Goal: Task Accomplishment & Management: Use online tool/utility

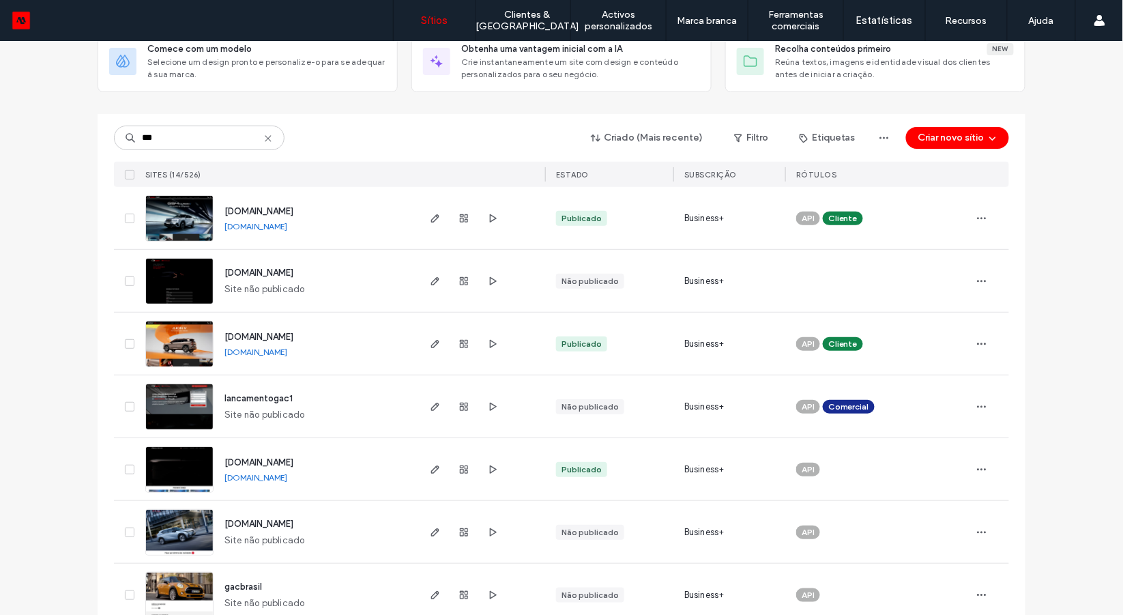
scroll to position [94, 0]
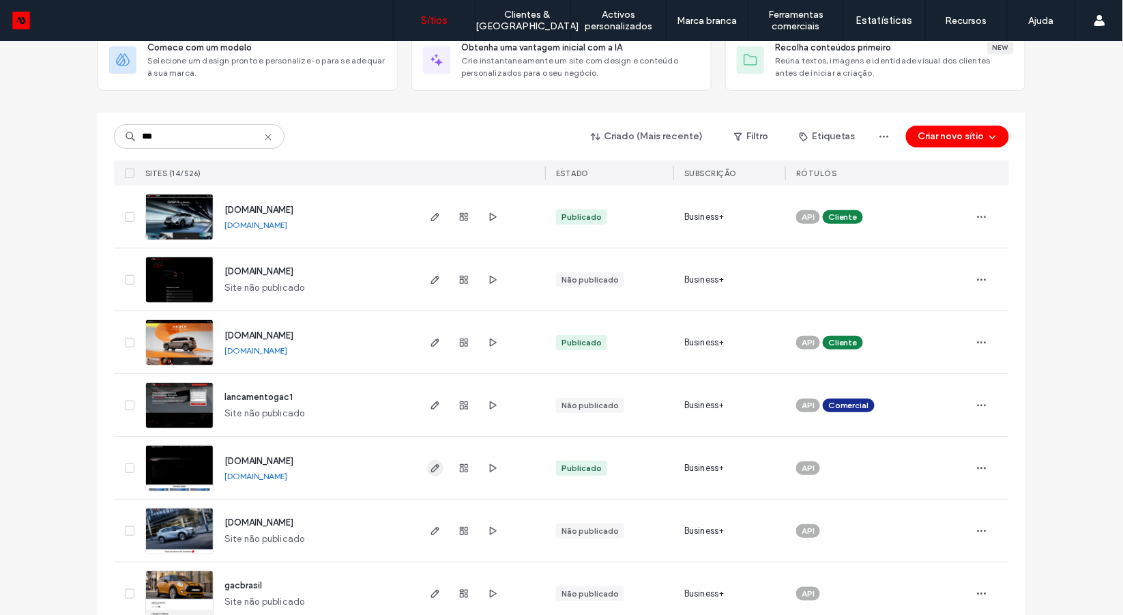
type input "***"
click at [433, 472] on span "button" at bounding box center [435, 468] width 16 height 16
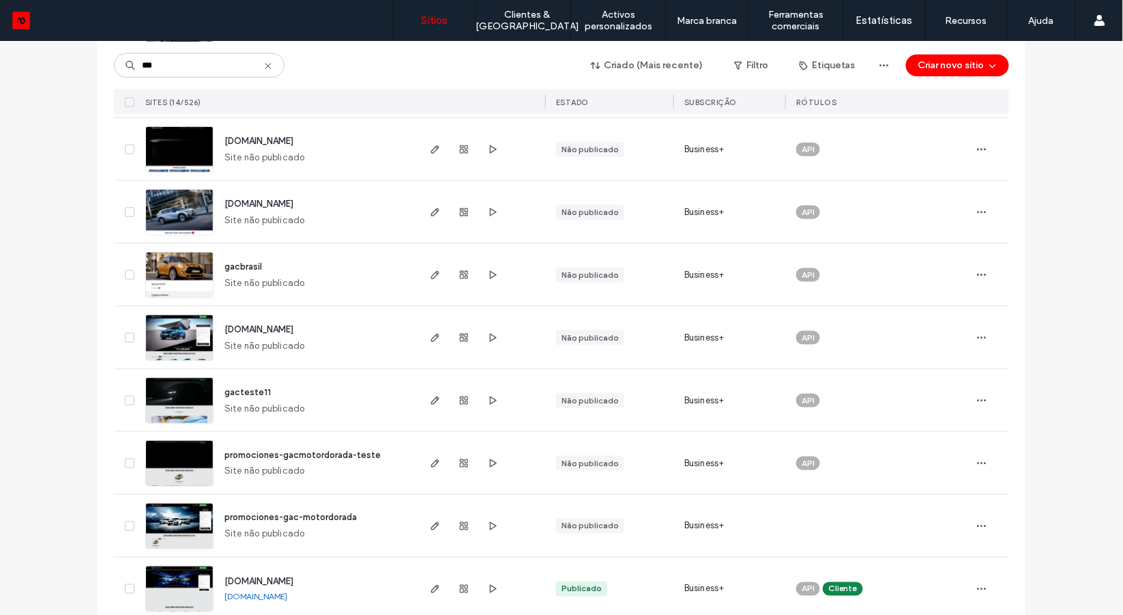
scroll to position [560, 0]
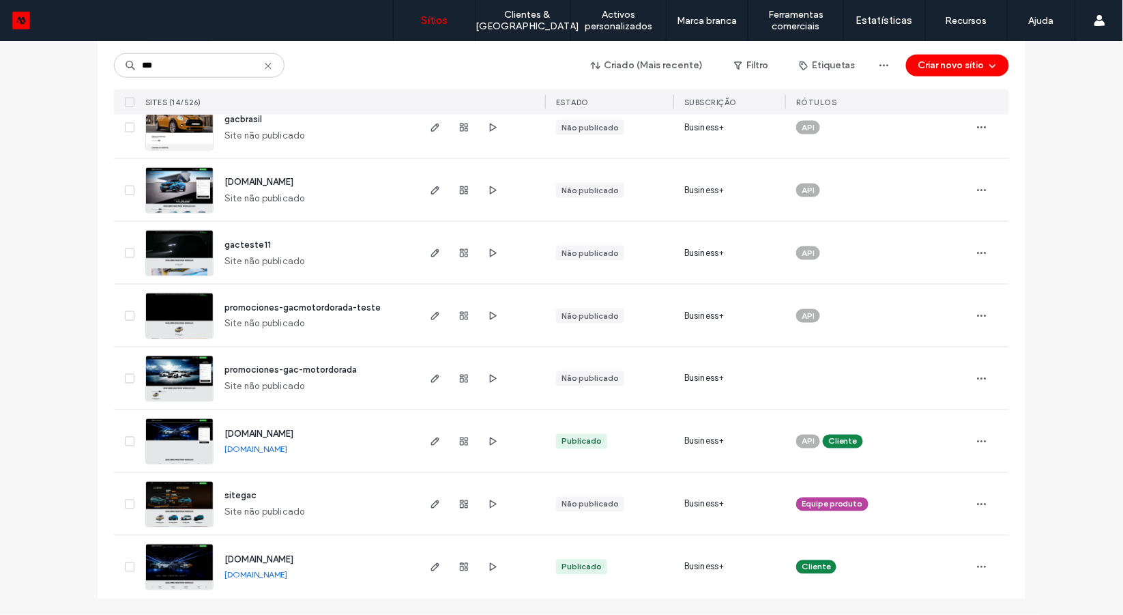
type input "***"
click at [287, 452] on link "www.tlalnepantla-gacmotor.com" at bounding box center [256, 449] width 63 height 10
click at [287, 575] on link "www.gacmotortlalnepantla.com.mx" at bounding box center [256, 575] width 63 height 10
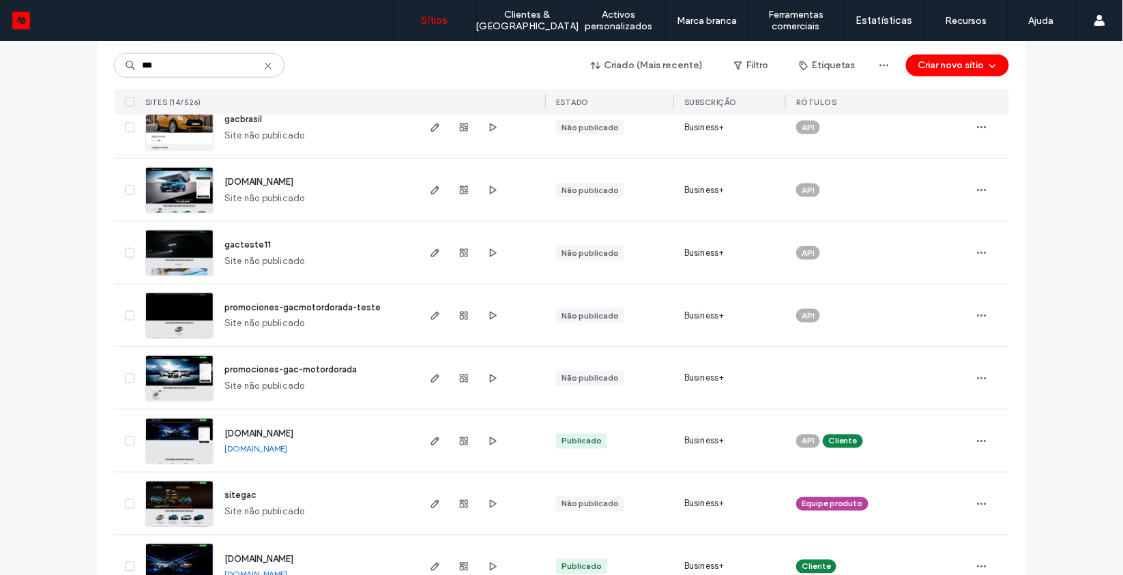
click at [266, 67] on icon at bounding box center [268, 66] width 11 height 11
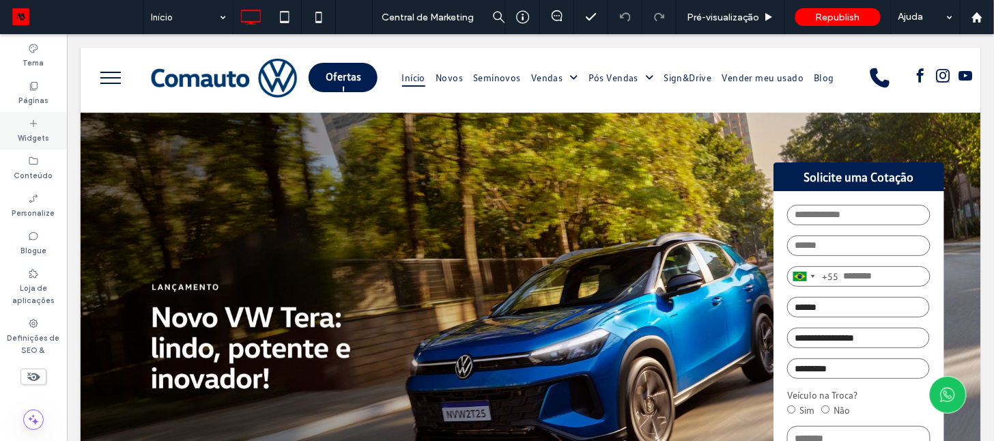
click at [35, 113] on div "Widgets" at bounding box center [33, 131] width 67 height 38
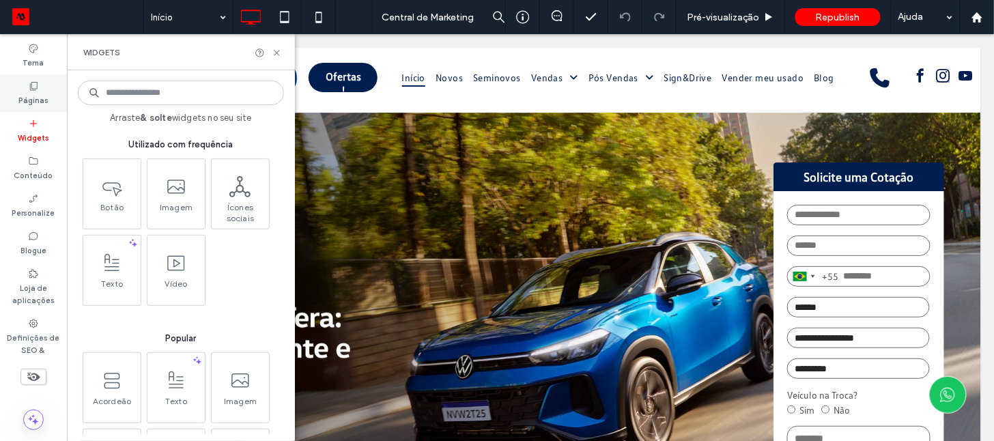
click at [35, 93] on label "Páginas" at bounding box center [33, 98] width 30 height 15
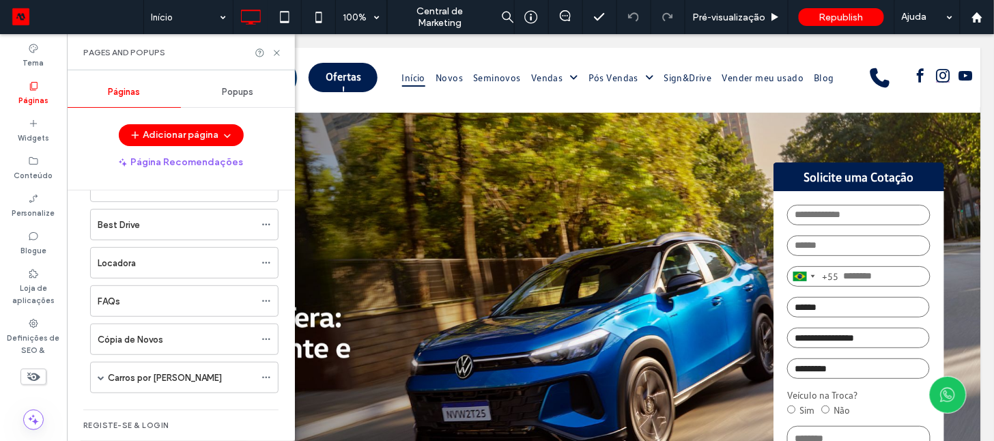
scroll to position [432, 0]
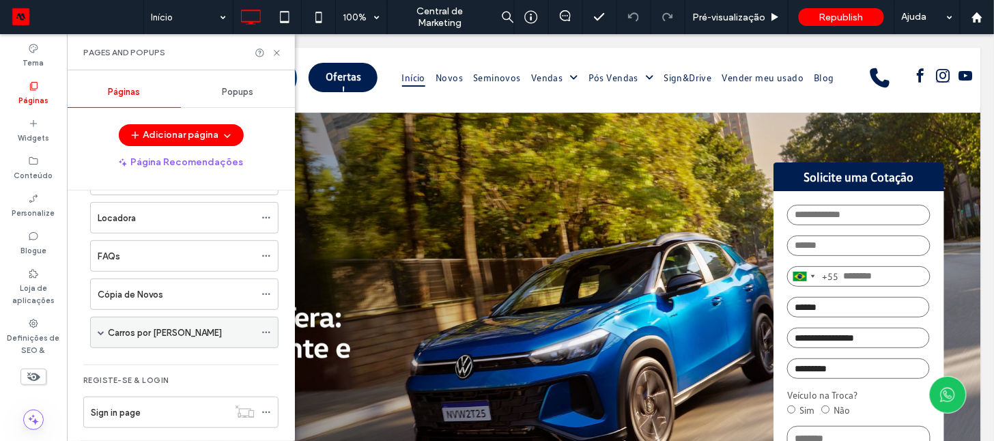
click at [102, 329] on span at bounding box center [101, 332] width 7 height 7
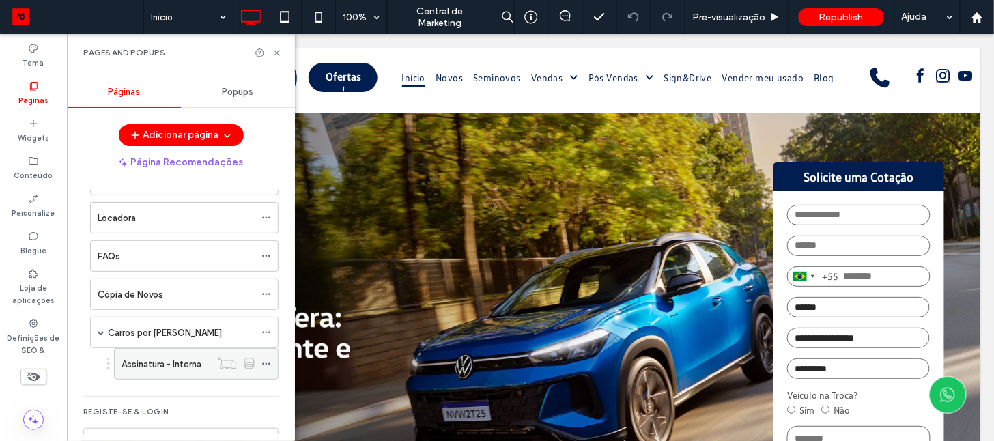
click at [137, 352] on label "Assinatura - Interna" at bounding box center [161, 364] width 80 height 24
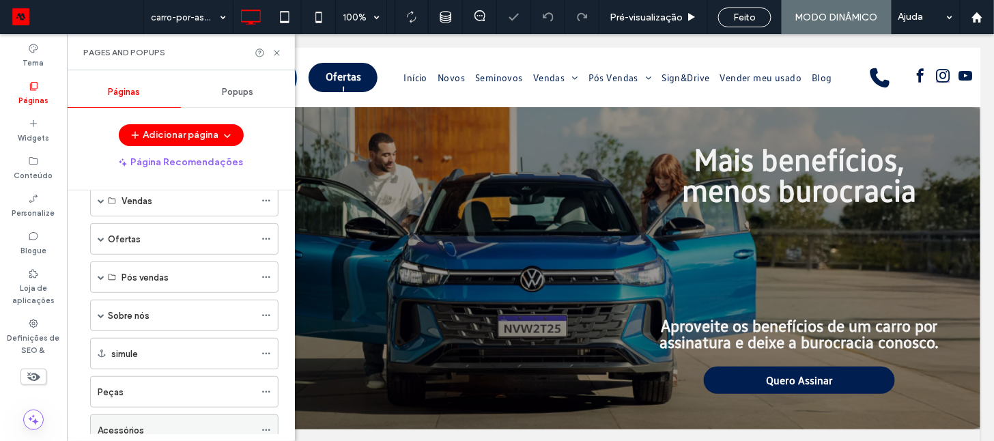
scroll to position [141, 0]
click at [104, 201] on span at bounding box center [101, 203] width 7 height 7
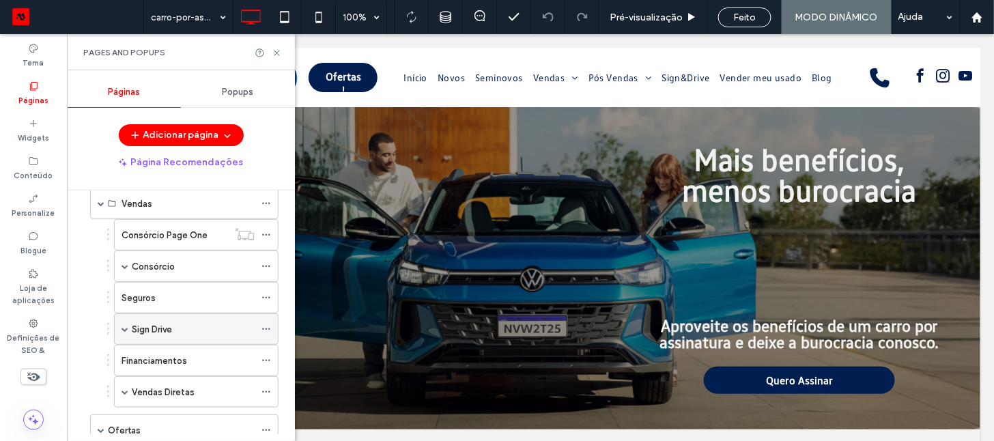
click at [182, 325] on div "Sign Drive" at bounding box center [193, 329] width 123 height 14
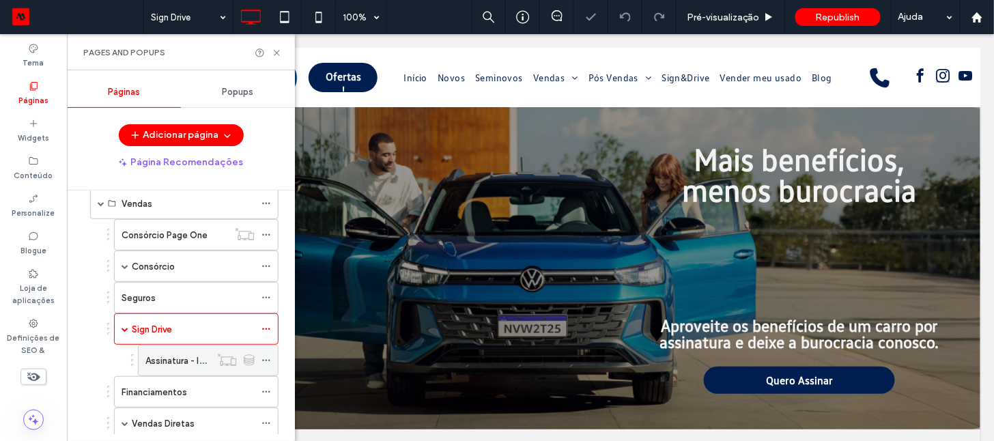
click at [175, 356] on label "Assinatura - Interna" at bounding box center [185, 361] width 80 height 24
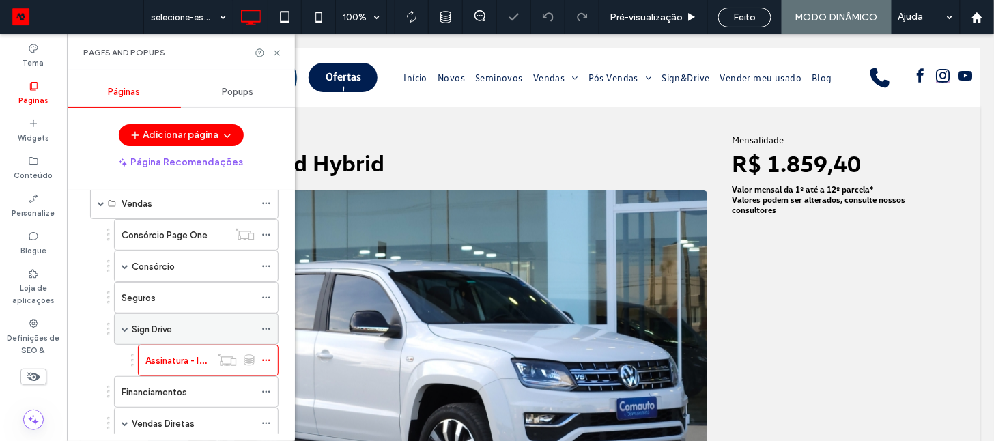
click at [170, 334] on div "Sign Drive" at bounding box center [193, 329] width 123 height 30
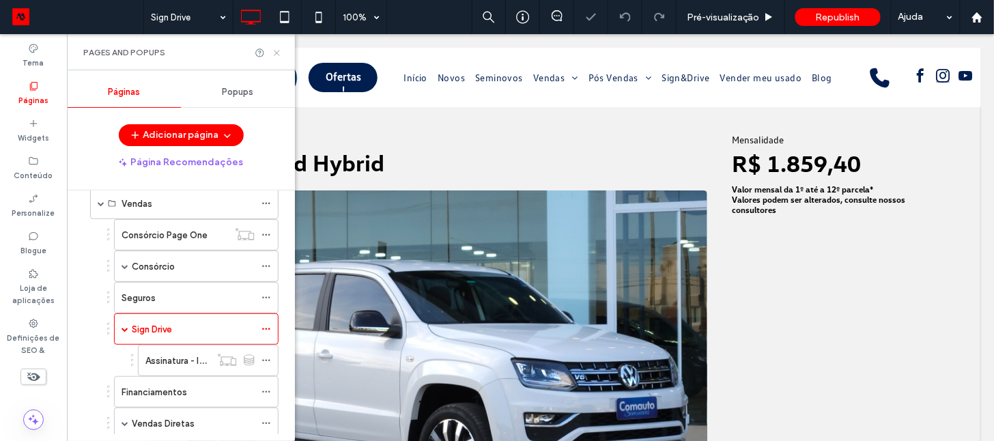
click at [275, 49] on icon at bounding box center [277, 53] width 10 height 10
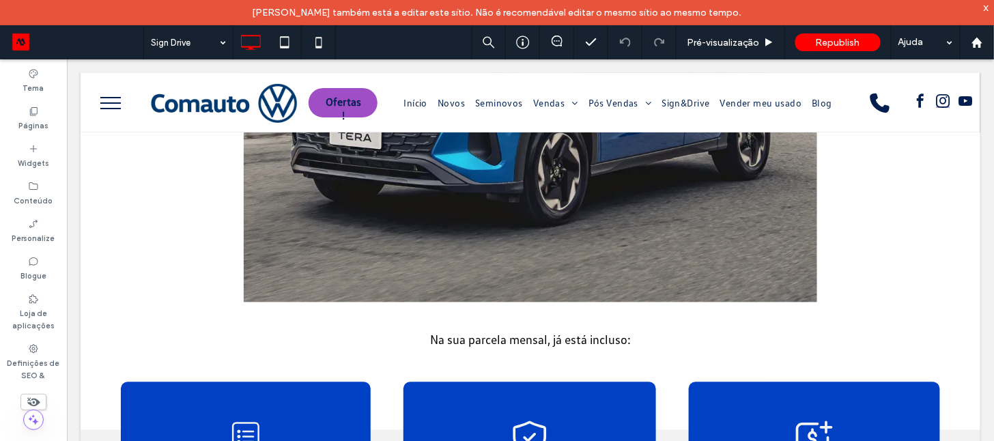
scroll to position [724, 0]
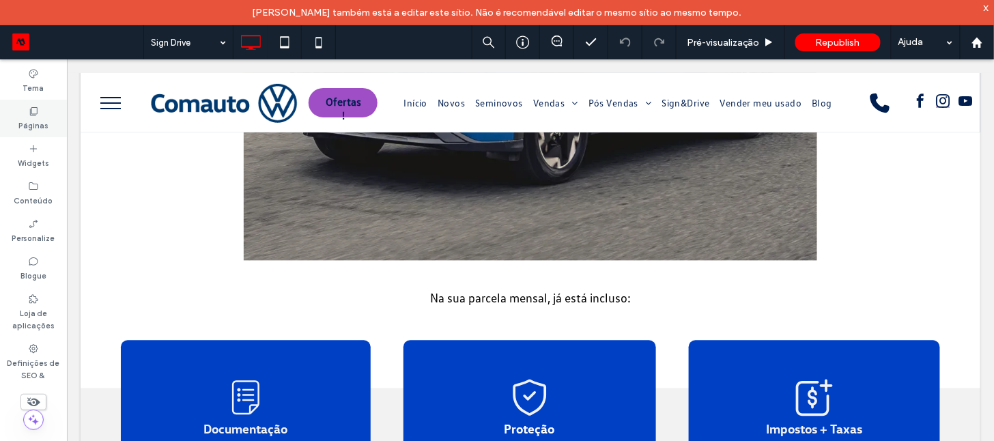
click at [31, 127] on label "Páginas" at bounding box center [33, 124] width 30 height 15
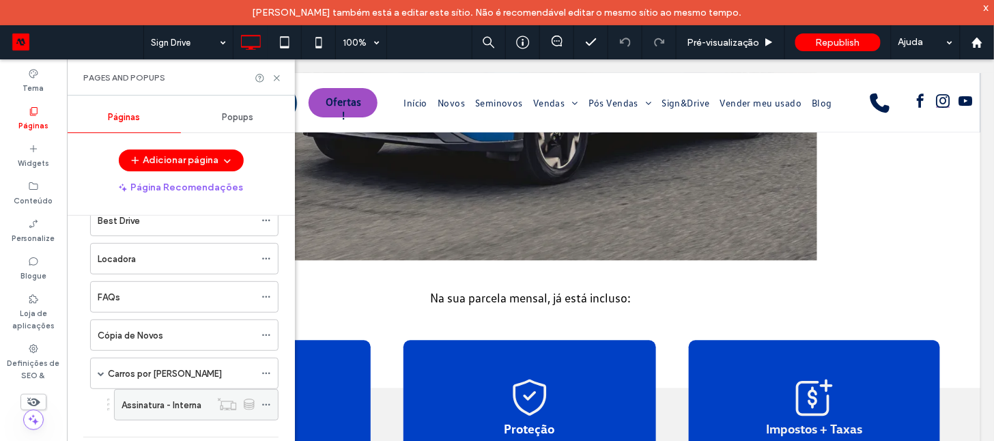
scroll to position [678, 0]
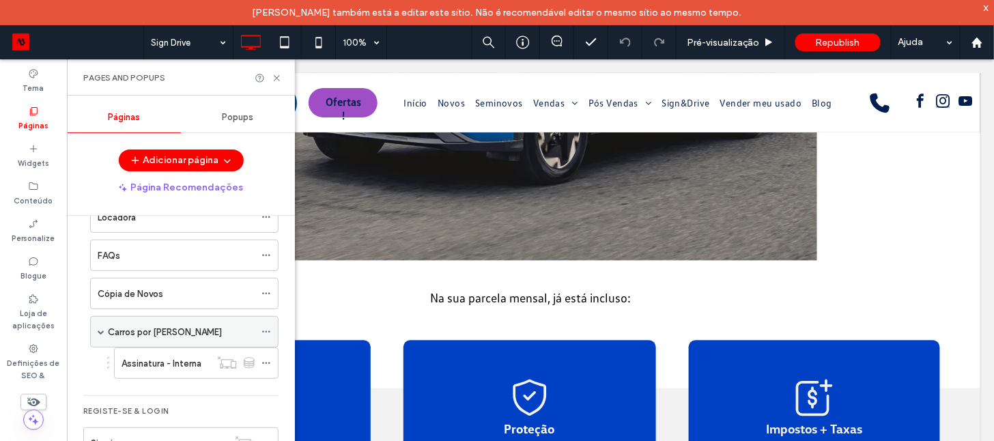
click at [123, 320] on label "Carros por Assinatura" at bounding box center [165, 332] width 114 height 24
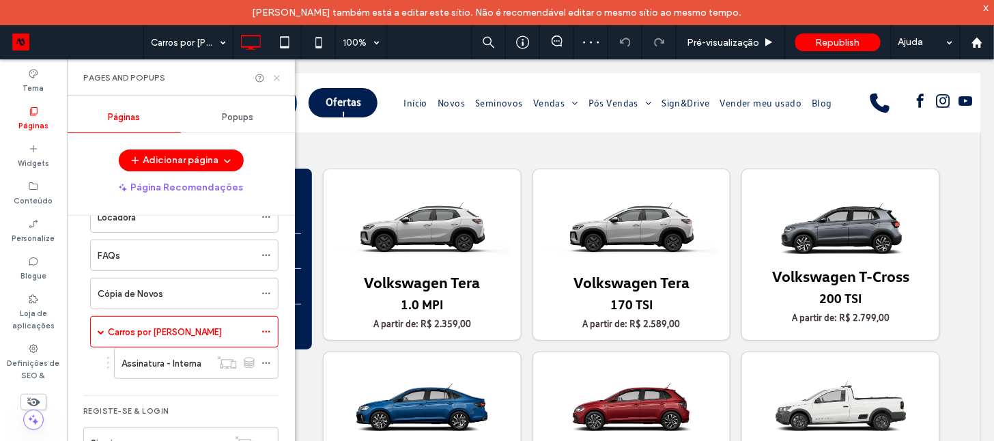
click at [275, 76] on use at bounding box center [276, 77] width 5 height 5
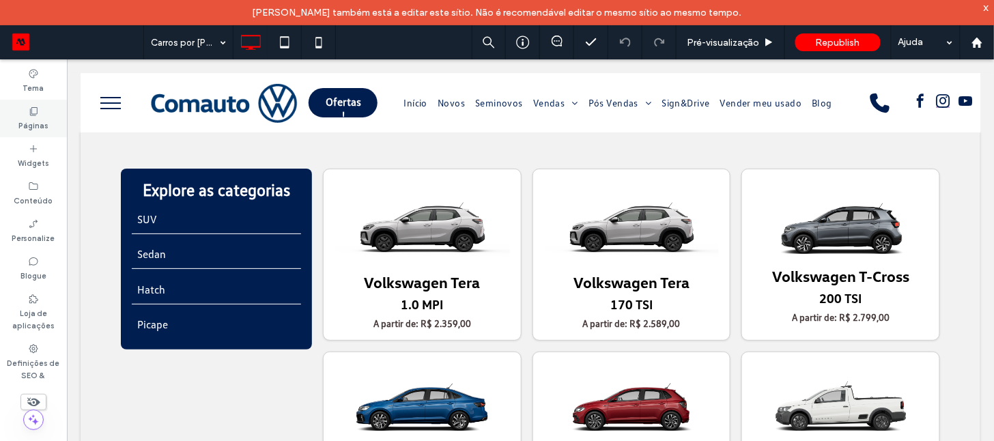
click at [32, 126] on label "Páginas" at bounding box center [33, 124] width 30 height 15
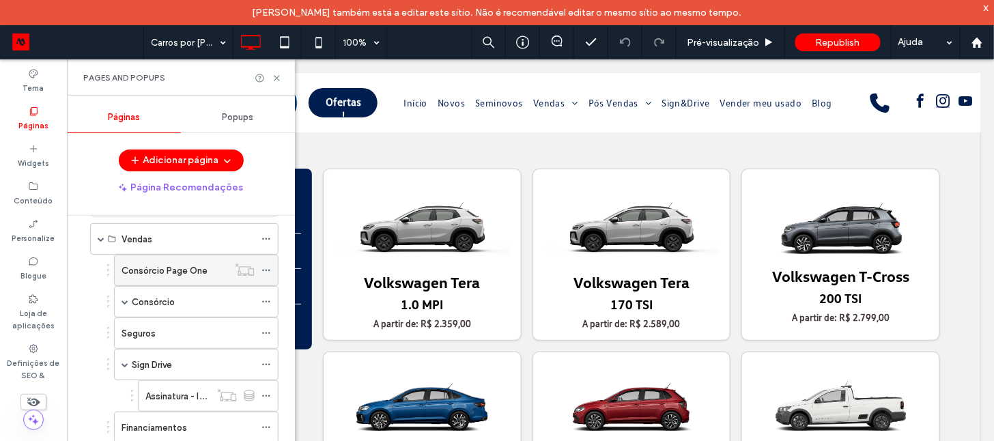
scroll to position [131, 0]
click at [163, 364] on label "Sign Drive" at bounding box center [152, 364] width 40 height 24
click at [275, 75] on icon at bounding box center [277, 78] width 10 height 10
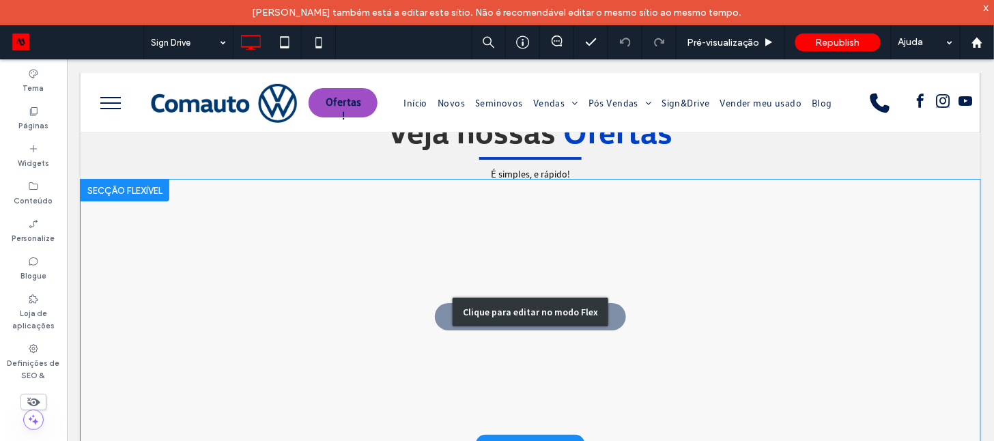
scroll to position [1391, 0]
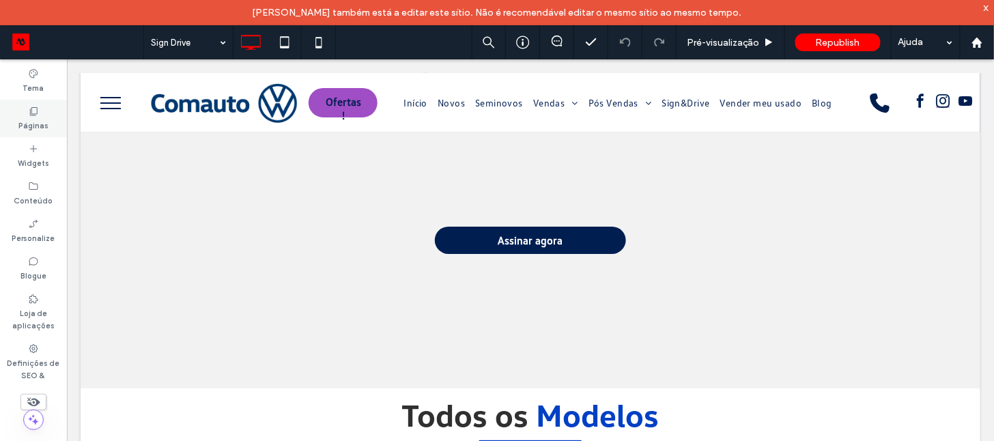
click at [33, 119] on label "Páginas" at bounding box center [33, 124] width 30 height 15
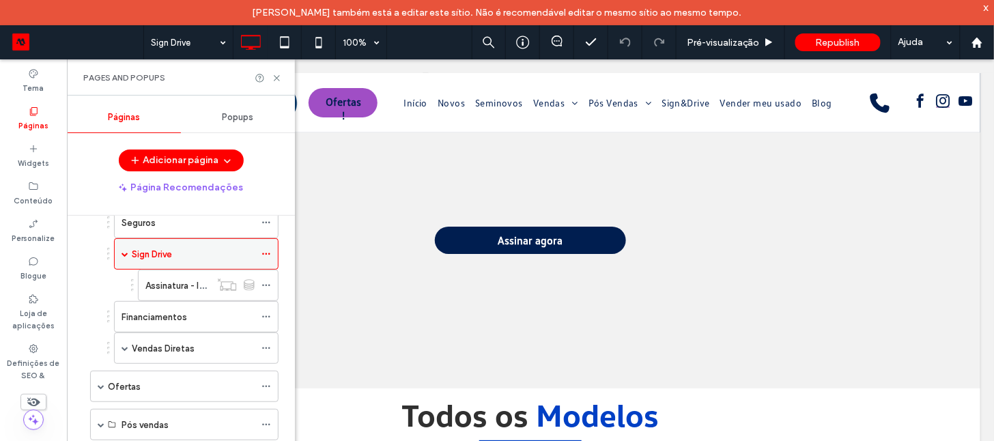
scroll to position [678, 0]
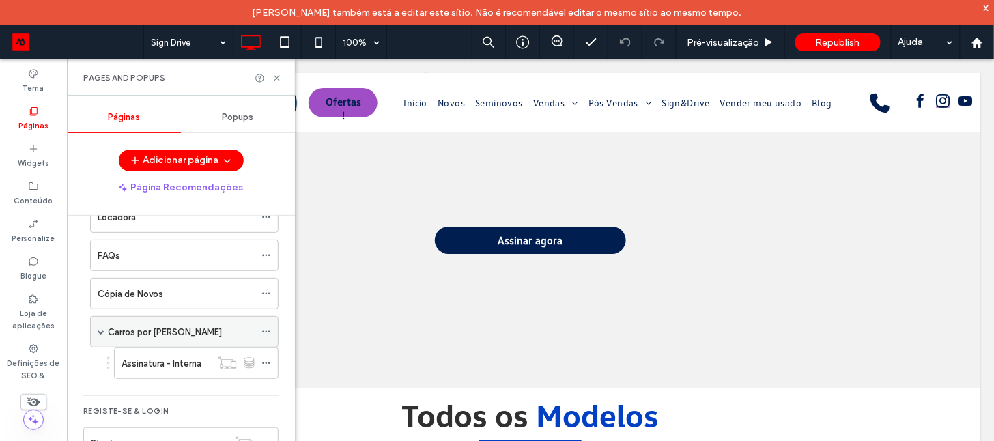
click at [170, 323] on label "Carros por Assinatura" at bounding box center [165, 332] width 114 height 24
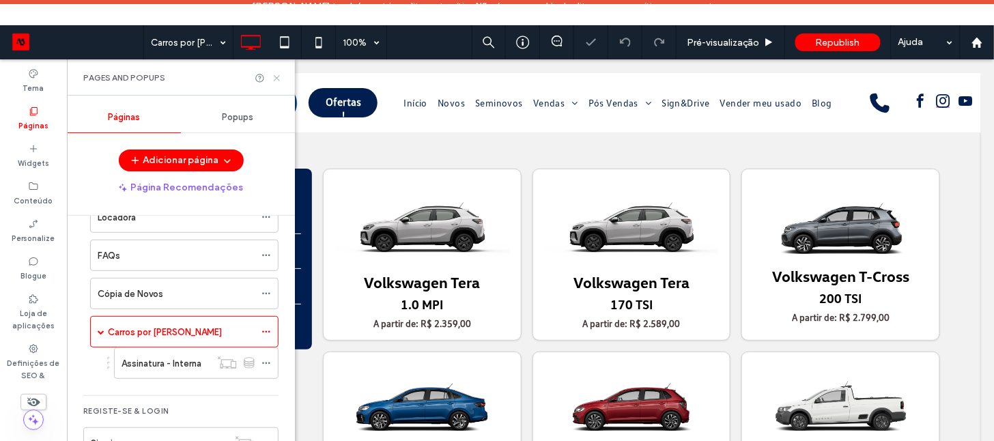
click at [278, 77] on icon at bounding box center [277, 78] width 10 height 10
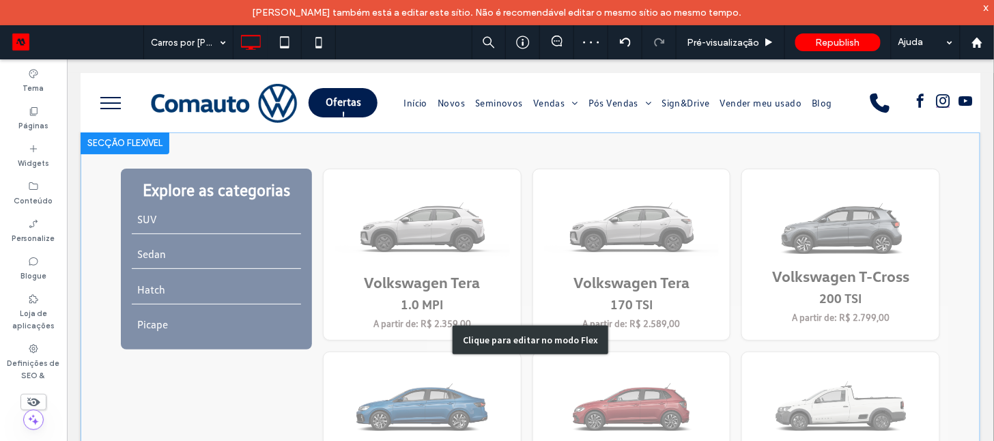
click at [183, 149] on div "Clique para editar no modo Flex" at bounding box center [529, 339] width 899 height 415
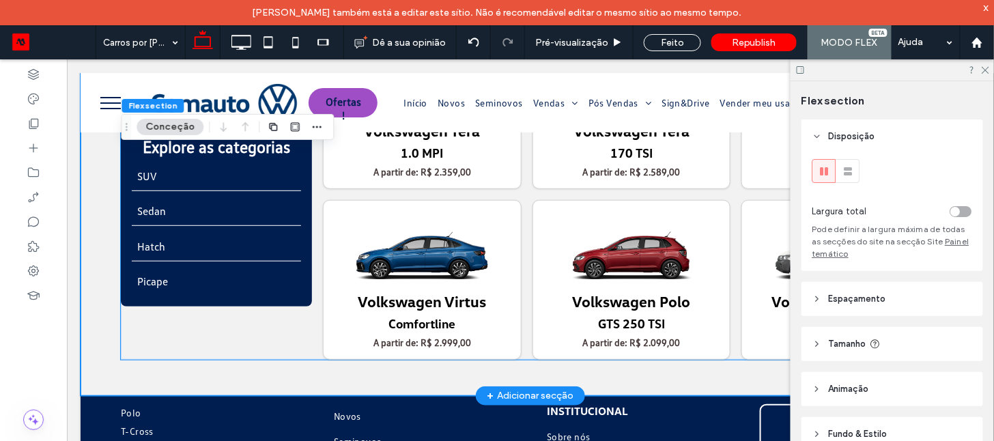
scroll to position [152, 0]
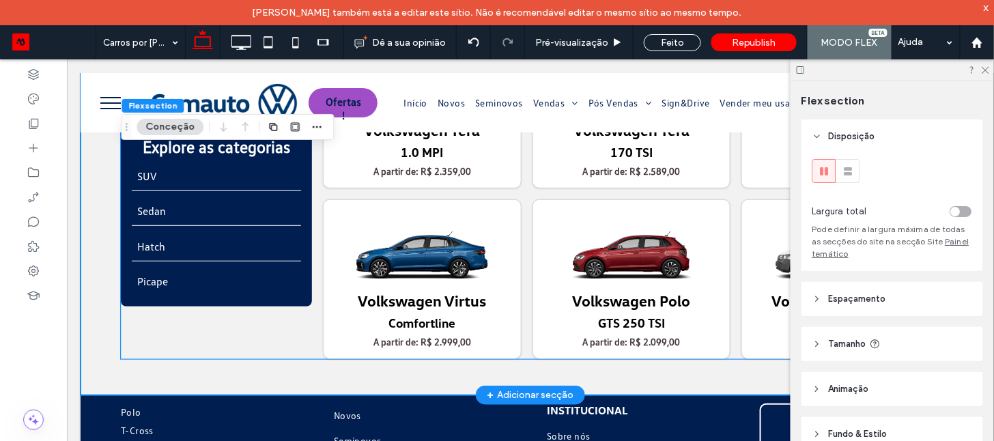
click at [187, 332] on div "Explore as categorias SUV Sedan Hatch Picape Volkswagen Tera 1.0 MPI A partir d…" at bounding box center [529, 187] width 819 height 343
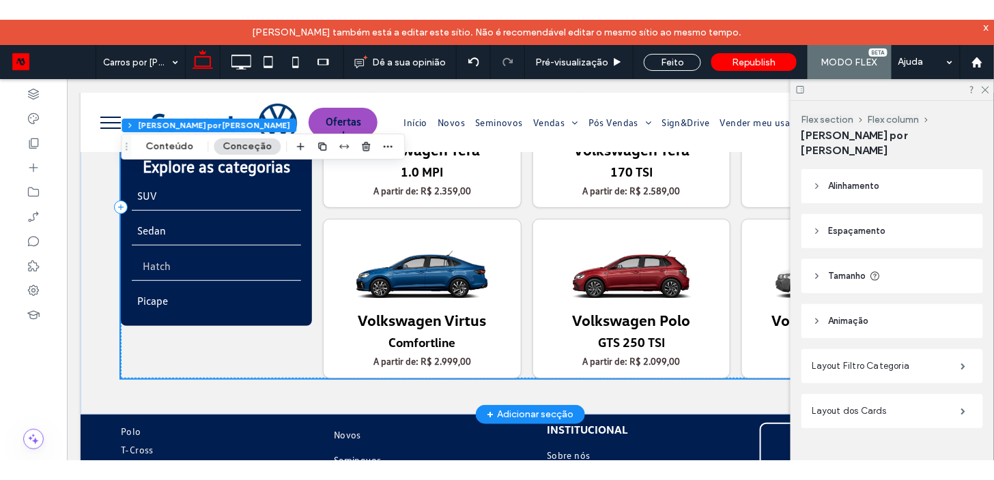
scroll to position [0, 0]
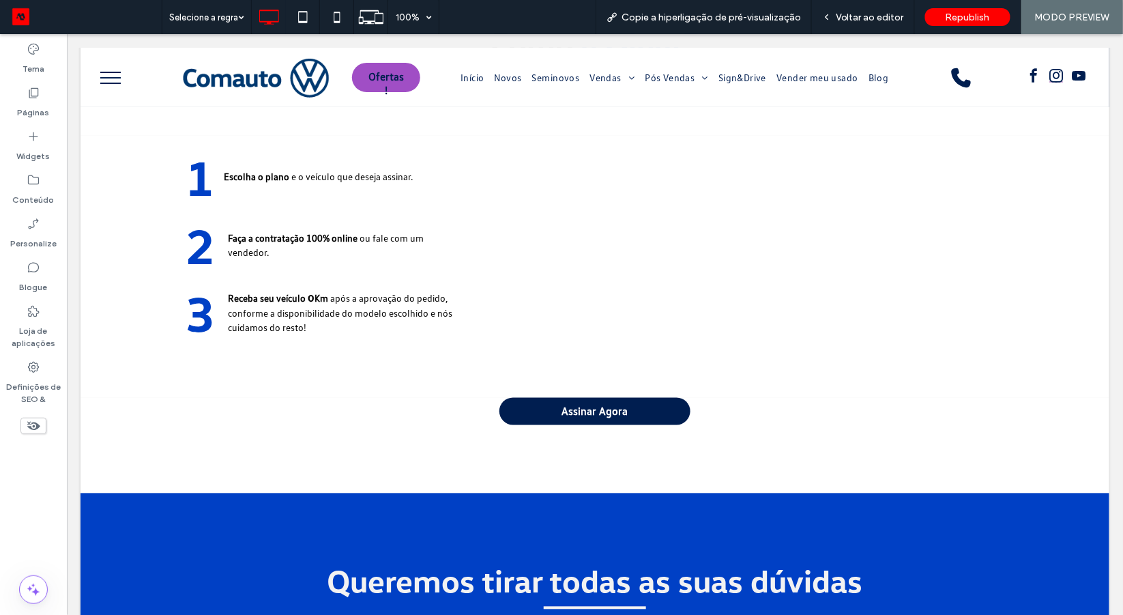
scroll to position [2394, 0]
